Goal: Task Accomplishment & Management: Complete application form

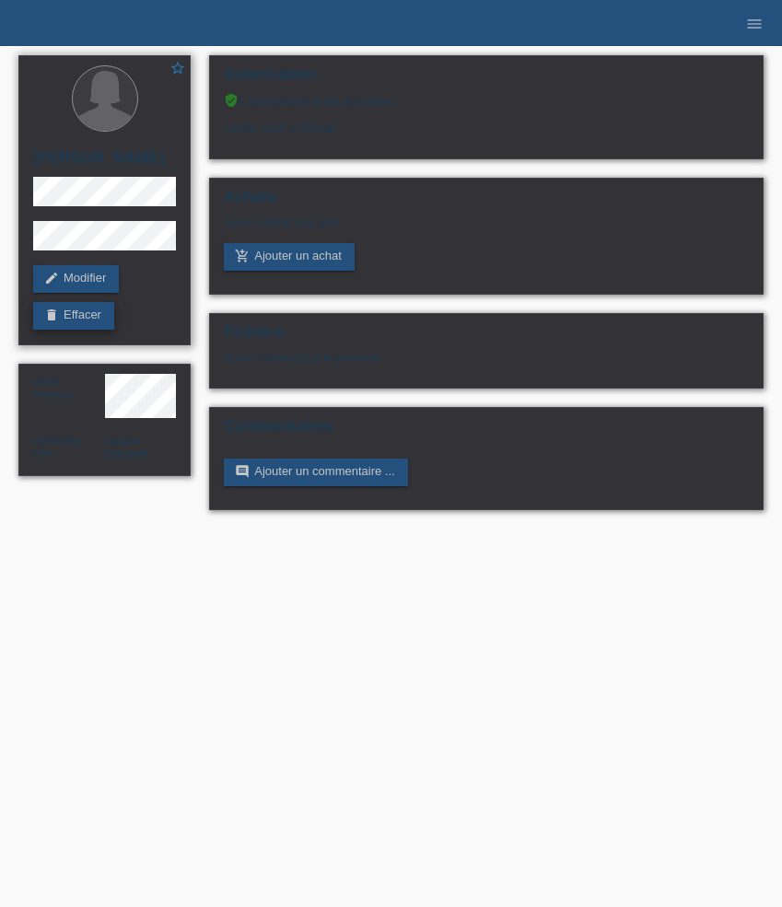
click at [76, 320] on link "delete Effacer" at bounding box center [73, 316] width 81 height 28
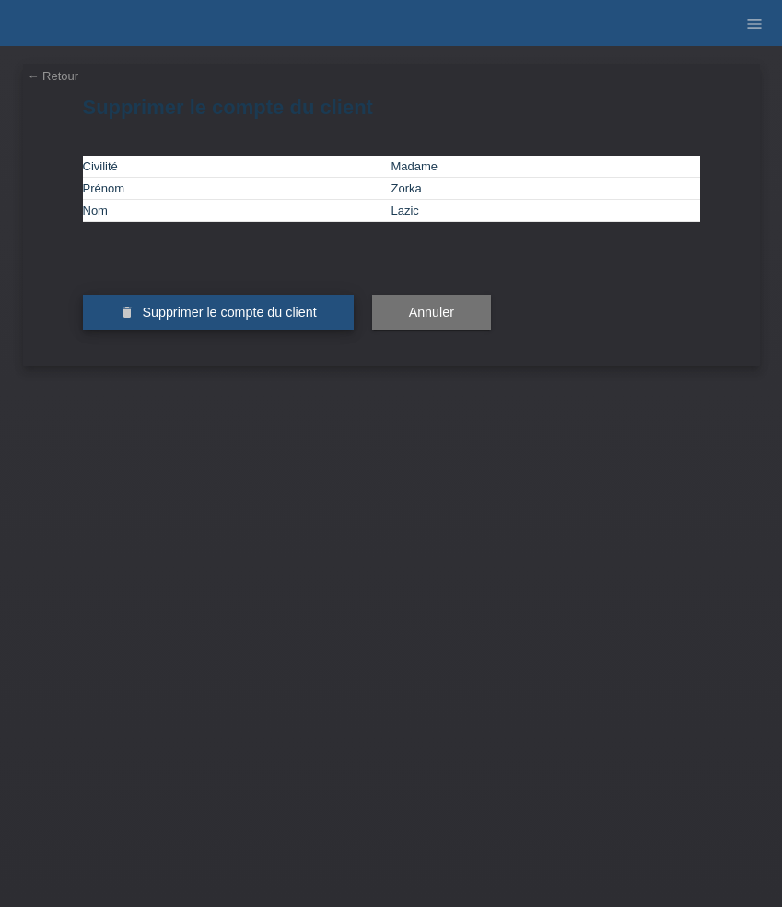
click at [252, 320] on span "Supprimer le compte du client" at bounding box center [229, 312] width 174 height 15
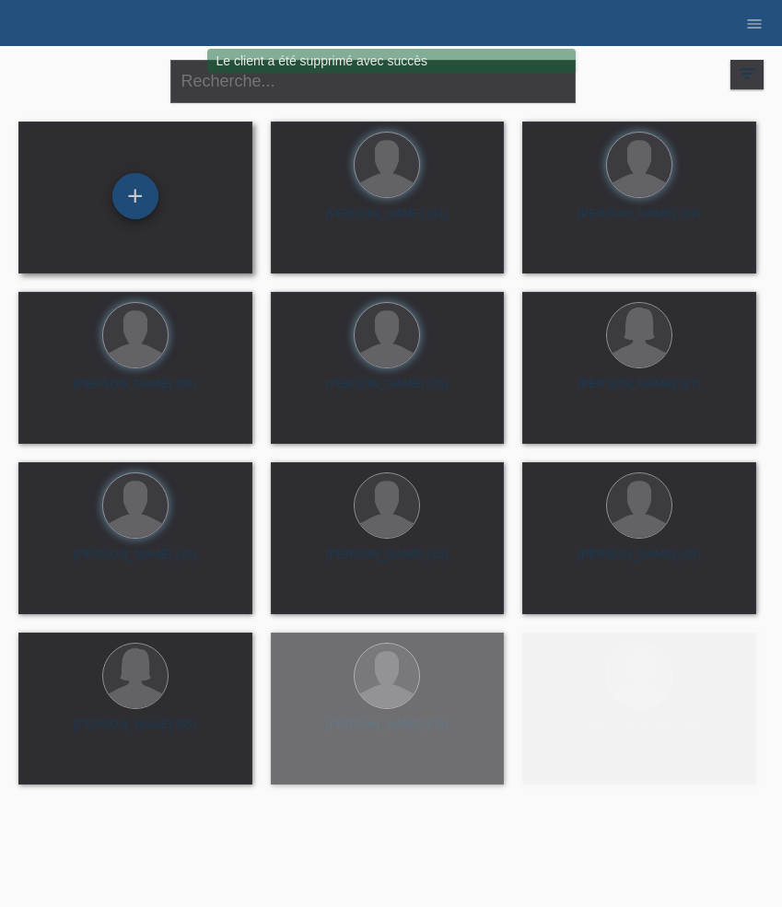
click at [139, 205] on div "+" at bounding box center [135, 196] width 46 height 46
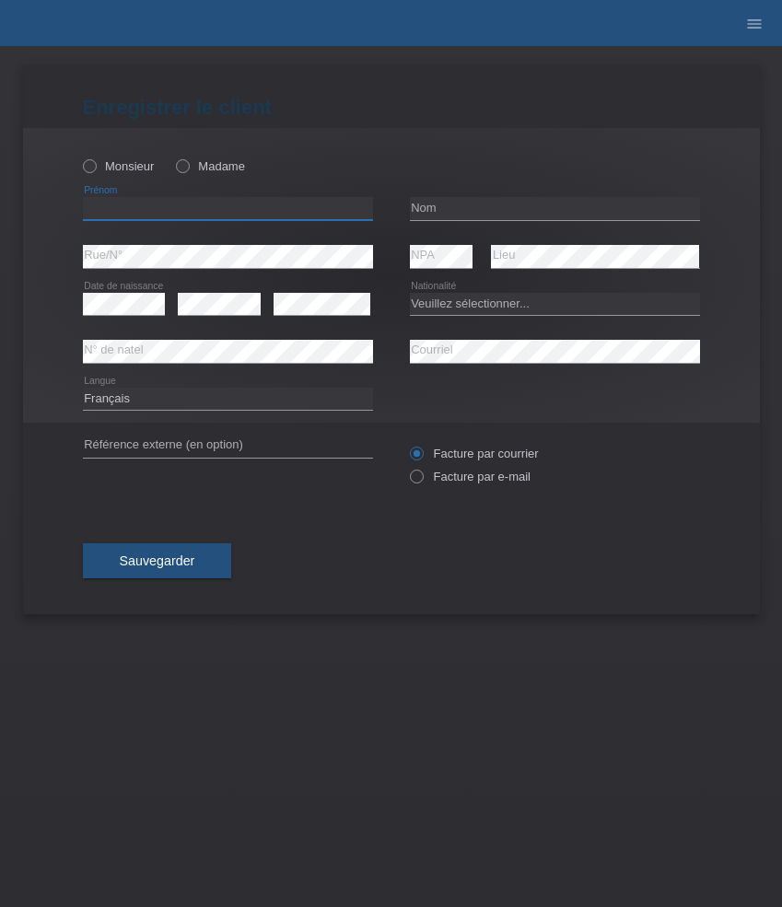
click at [197, 215] on input "text" at bounding box center [228, 208] width 290 height 23
paste input "[PERSON_NAME]"
type input "[PERSON_NAME]"
click at [123, 157] on div "Monsieur Madame" at bounding box center [228, 166] width 290 height 38
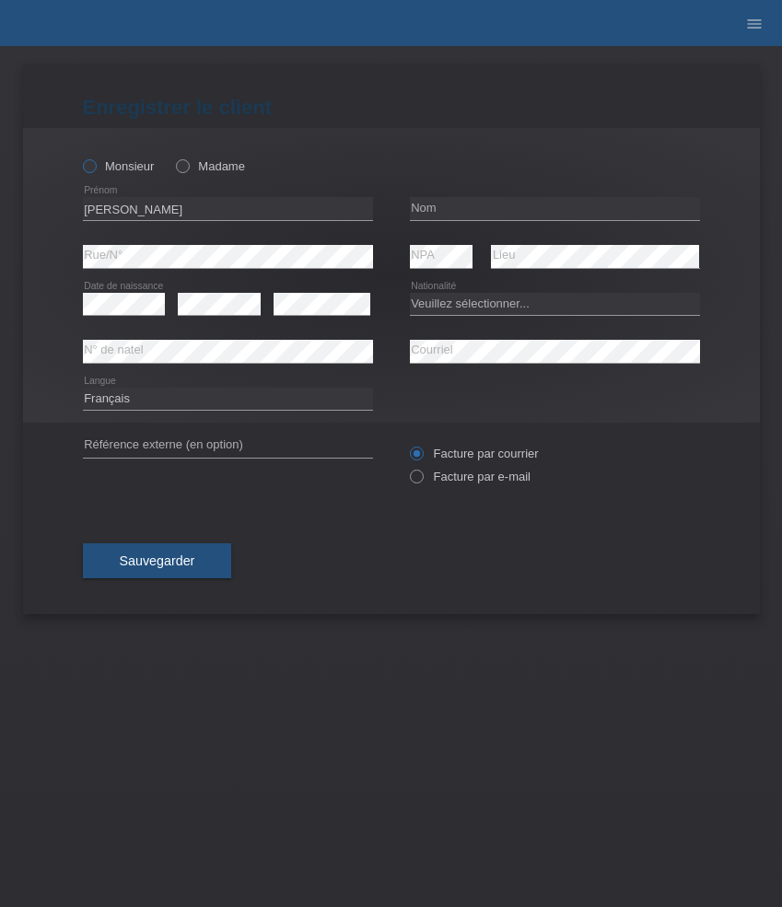
click at [123, 163] on label "Monsieur" at bounding box center [119, 166] width 72 height 14
click at [95, 163] on input "Monsieur" at bounding box center [89, 165] width 12 height 12
radio input "true"
click at [464, 210] on input "text" at bounding box center [555, 208] width 290 height 23
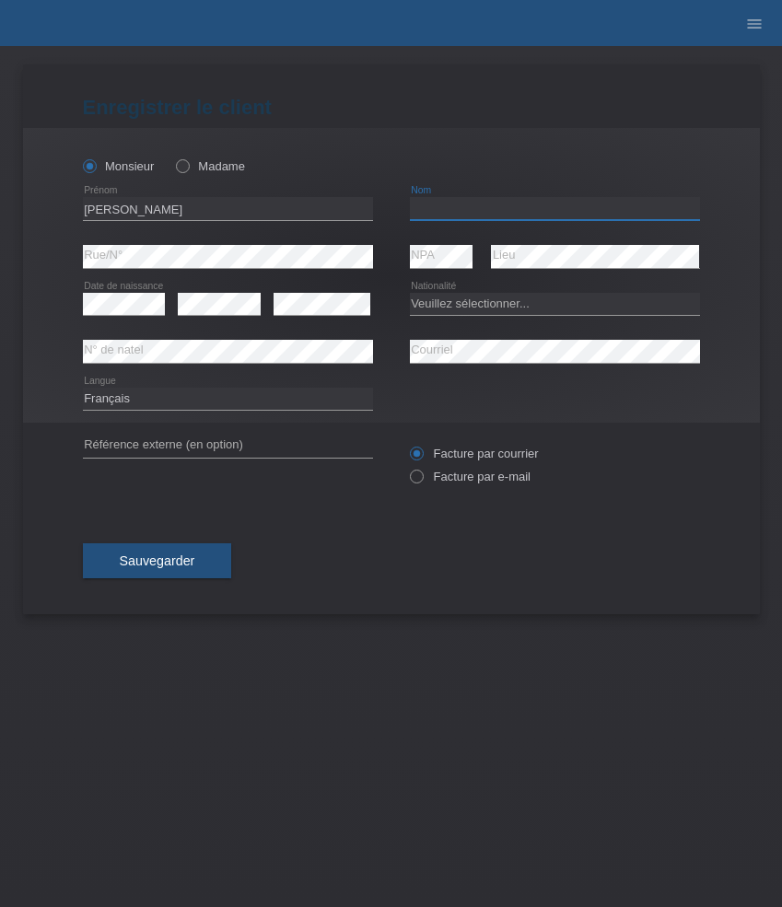
paste input "[PERSON_NAME] [PERSON_NAME]"
type input "[PERSON_NAME] [PERSON_NAME]"
click at [217, 292] on div "error" at bounding box center [219, 304] width 83 height 47
click at [449, 311] on select "Veuillez sélectionner... Suisse Allemagne Autriche Liechtenstein ------------ A…" at bounding box center [555, 304] width 290 height 22
select select "PT"
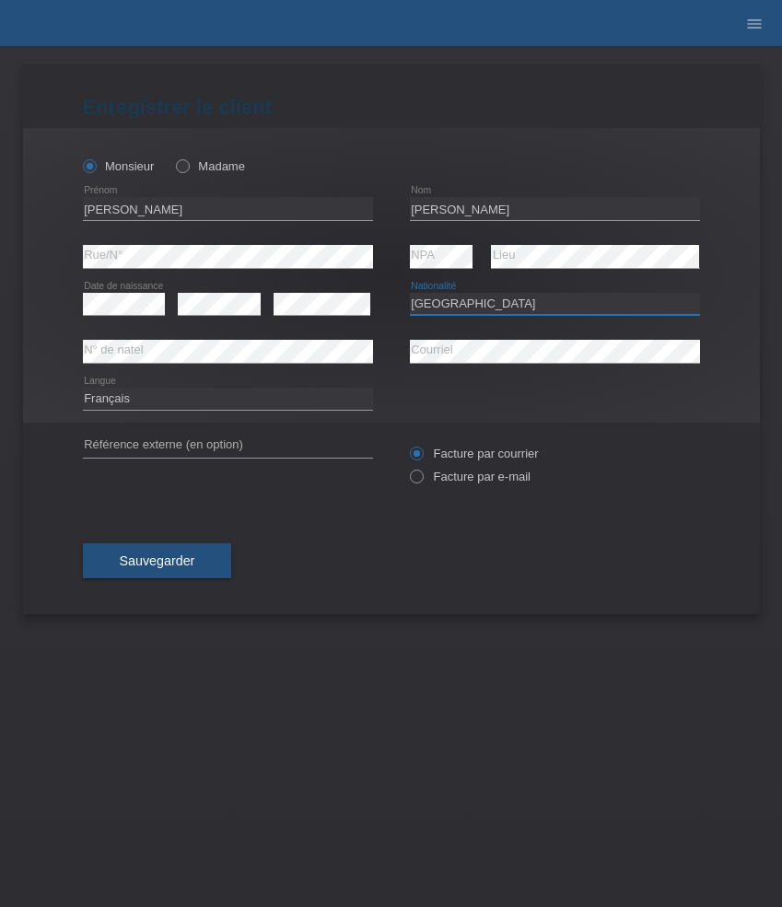
click at [410, 293] on select "Veuillez sélectionner... Suisse Allemagne Autriche Liechtenstein ------------ A…" at bounding box center [555, 304] width 290 height 22
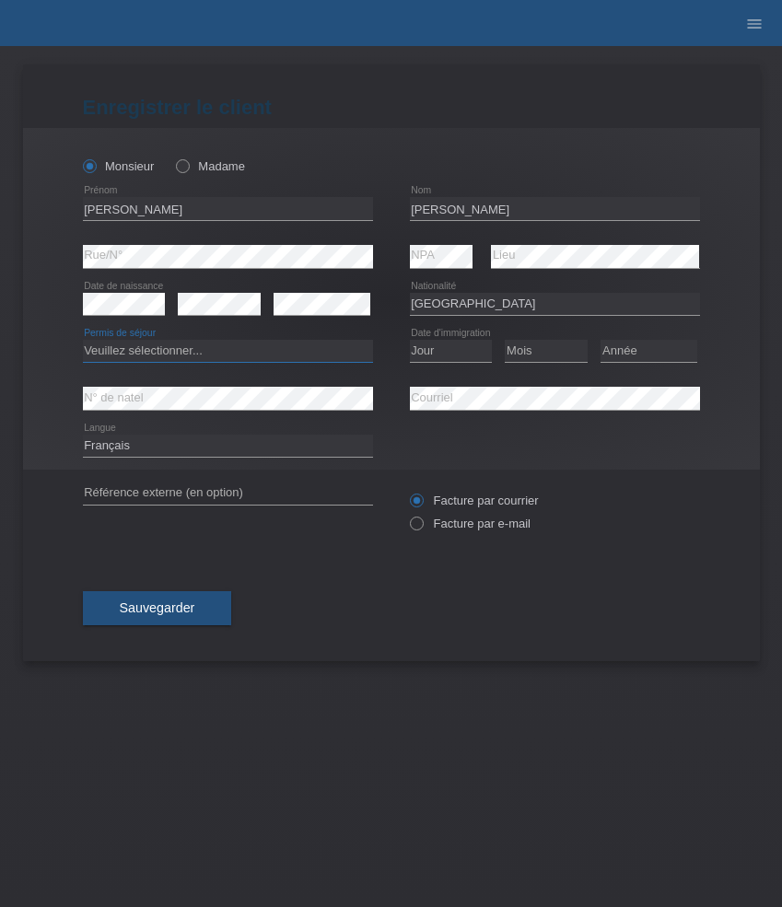
click at [179, 344] on select "Veuillez sélectionner... C B B - Statut de réfugié Autre" at bounding box center [228, 351] width 290 height 22
select select "C"
click at [83, 341] on select "Veuillez sélectionner... C B B - Statut de réfugié Autre" at bounding box center [228, 351] width 290 height 22
click at [460, 347] on select "Jour 01 02 03 04 05 06 07 08 09 10 11" at bounding box center [451, 351] width 83 height 22
select select "04"
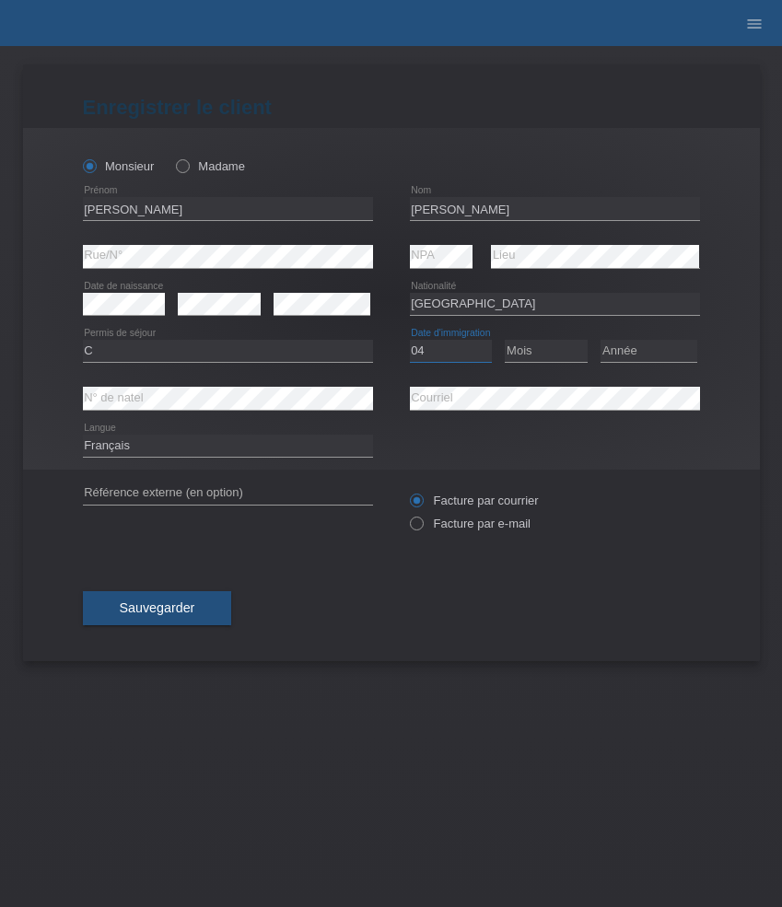
click at [410, 341] on select "Jour 01 02 03 04 05 06 07 08 09 10 11" at bounding box center [451, 351] width 83 height 22
click at [556, 353] on select "Mois 01 02 03 04 05 06 07 08 09 10 11" at bounding box center [546, 351] width 83 height 22
select select "07"
click at [505, 341] on select "Mois 01 02 03 04 05 06 07 08 09 10 11" at bounding box center [546, 351] width 83 height 22
click at [633, 352] on select "Année 2025 2024 2023 2022 2021 2020 2019 2018 2017 2016 2015 2014 2013 2012 201…" at bounding box center [649, 351] width 97 height 22
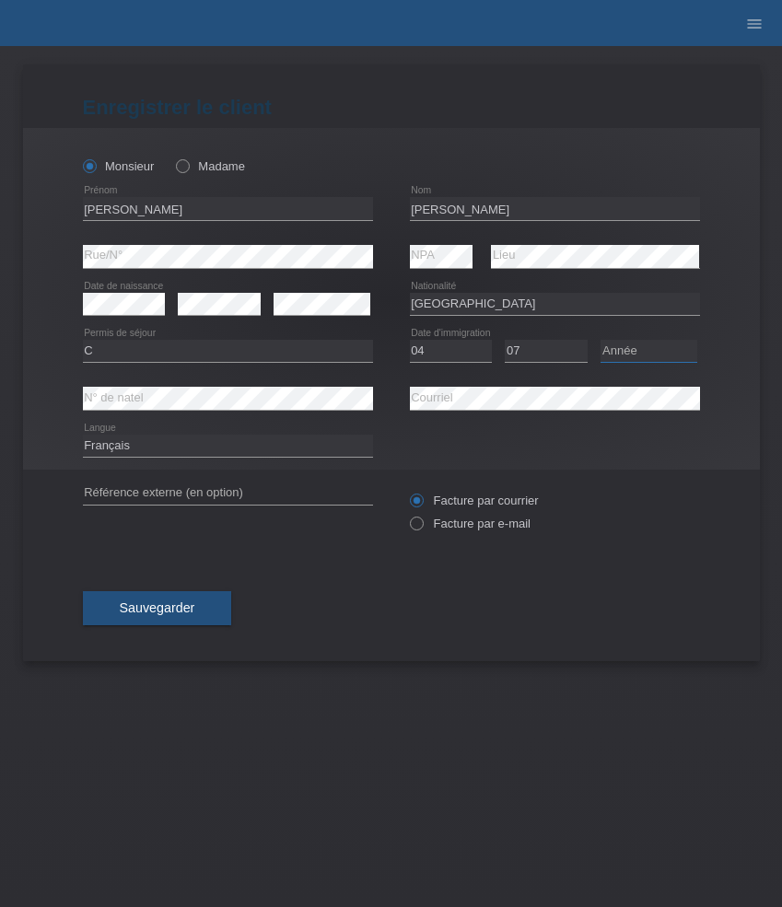
select select "1988"
click at [601, 341] on select "Année 2025 2024 2023 2022 2021 2020 2019 2018 2017 2016 2015 2014 2013 2012 201…" at bounding box center [649, 351] width 97 height 22
click at [146, 443] on select "Deutsch Français Italiano English" at bounding box center [228, 446] width 290 height 22
click at [440, 521] on label "Facture par e-mail" at bounding box center [470, 524] width 121 height 14
click at [422, 521] on input "Facture par e-mail" at bounding box center [416, 528] width 12 height 23
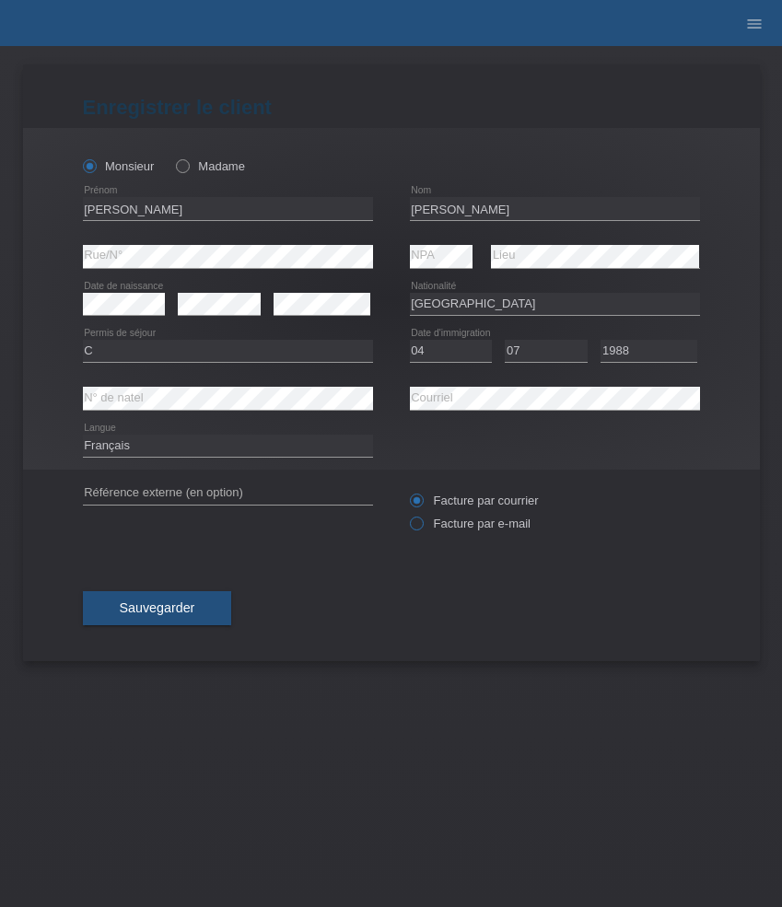
radio input "true"
click at [179, 611] on span "Sauvegarder" at bounding box center [158, 608] width 76 height 15
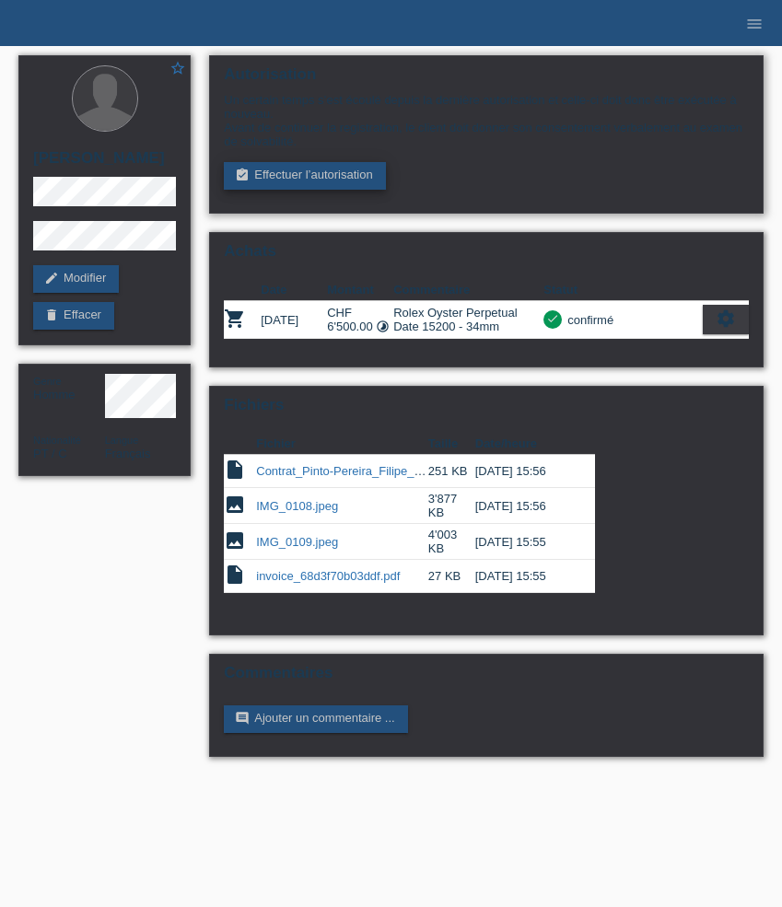
click at [310, 168] on link "assignment_turned_in Effectuer l’autorisation" at bounding box center [304, 176] width 161 height 28
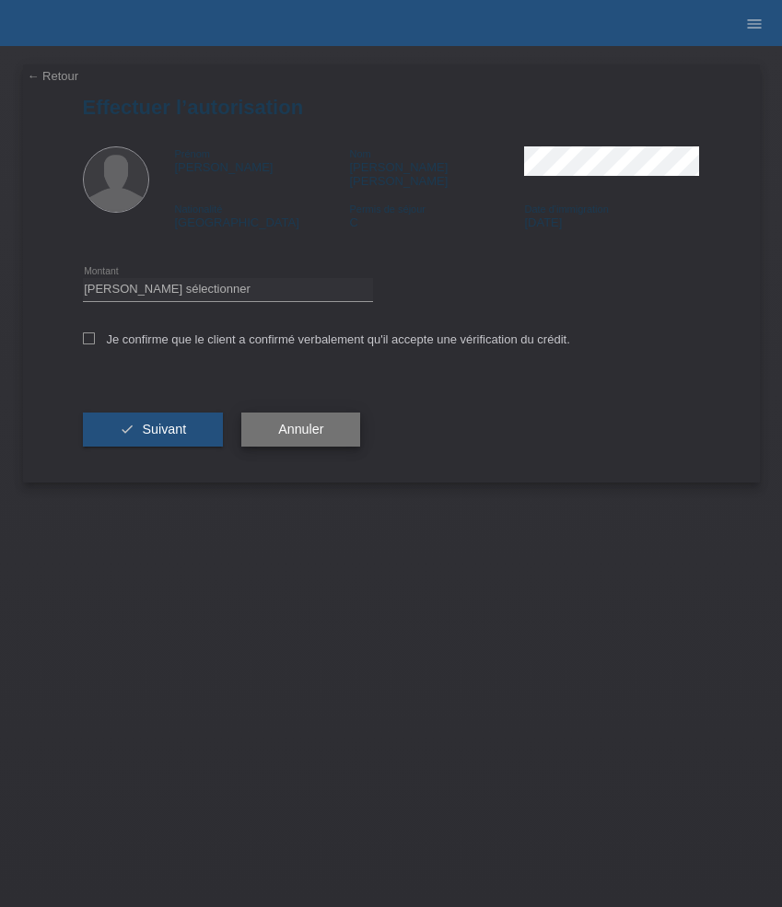
click at [281, 422] on span "Annuler" at bounding box center [300, 429] width 45 height 15
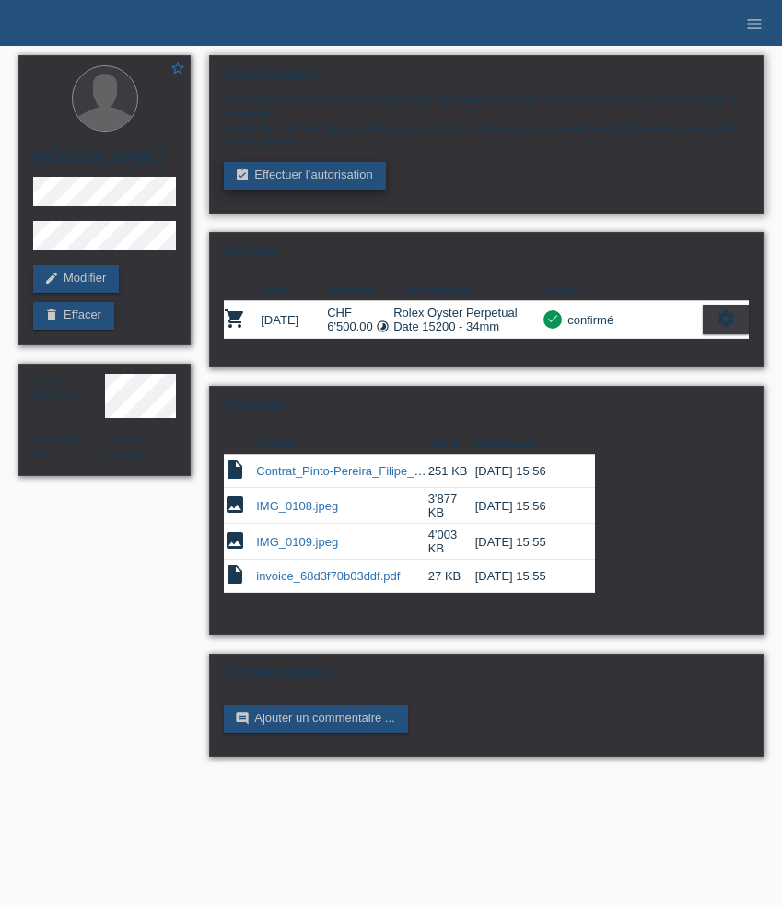
click at [296, 190] on link "assignment_turned_in Effectuer l’autorisation" at bounding box center [304, 176] width 161 height 28
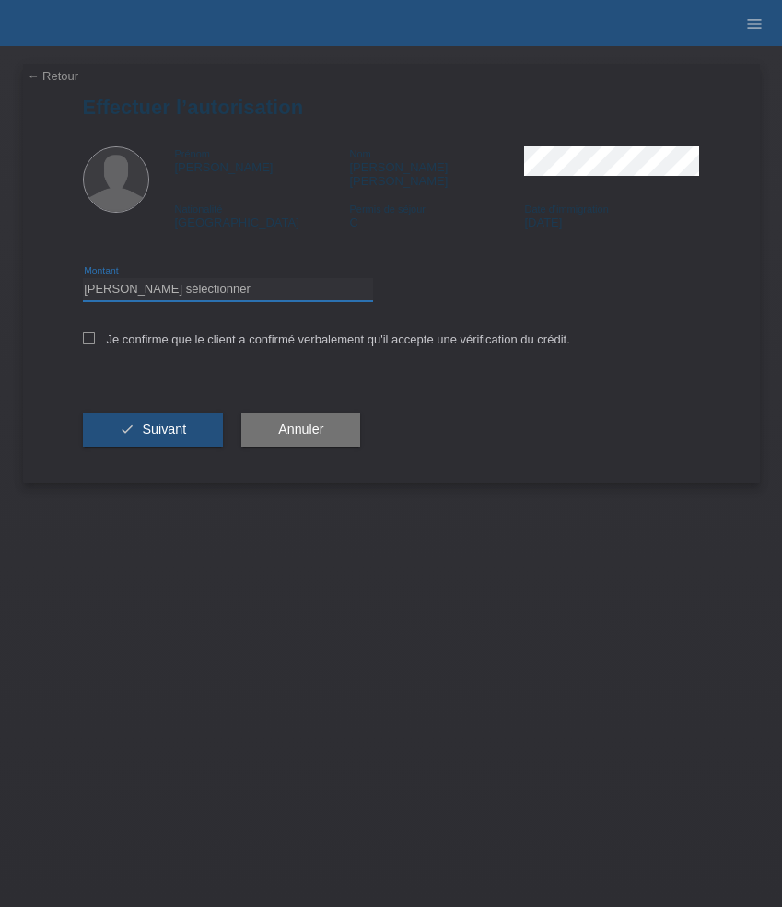
click at [213, 278] on select "Veuillez sélectionner CHF 1.00 - CHF 499.00 CHF 500.00 - CHF 1'999.00 CHF 2'000…" at bounding box center [228, 289] width 290 height 22
select select "3"
click at [83, 278] on select "Veuillez sélectionner CHF 1.00 - CHF 499.00 CHF 500.00 - CHF 1'999.00 CHF 2'000…" at bounding box center [228, 289] width 290 height 22
click at [212, 334] on label "Je confirme que le client a confirmé verbalement qu'il accepte une vérification…" at bounding box center [326, 340] width 487 height 14
click at [95, 334] on input "Je confirme que le client a confirmé verbalement qu'il accepte une vérification…" at bounding box center [89, 339] width 12 height 12
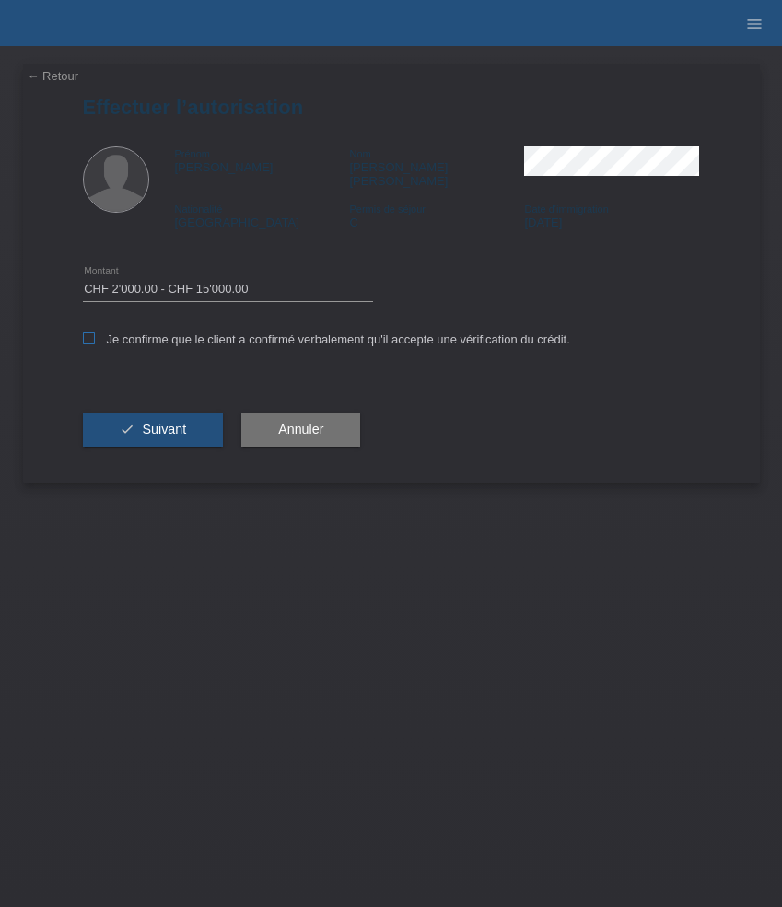
checkbox input "true"
click at [186, 446] on div "check Suivant" at bounding box center [153, 430] width 141 height 107
click at [184, 429] on button "check Suivant" at bounding box center [153, 430] width 141 height 35
